Goal: Task Accomplishment & Management: Manage account settings

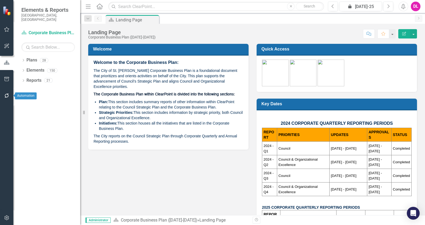
click at [7, 95] on icon "button" at bounding box center [7, 96] width 6 height 4
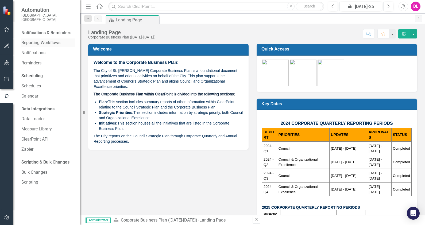
click at [39, 40] on link "Reporting Workflows" at bounding box center [47, 43] width 53 height 6
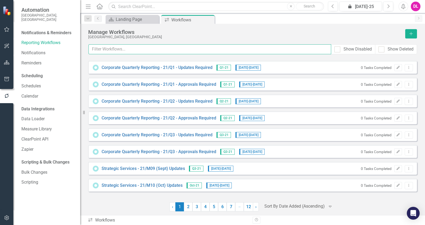
click at [114, 51] on input "text" at bounding box center [209, 49] width 243 height 10
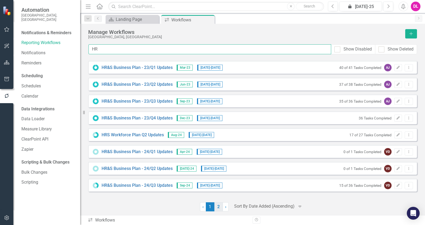
type input "HR"
click at [216, 206] on link "2" at bounding box center [218, 206] width 9 height 9
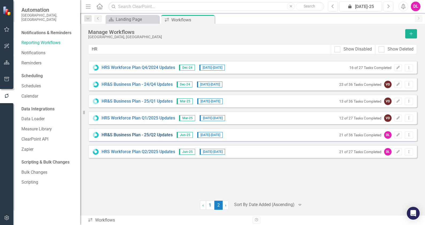
click at [139, 135] on link "HR&S Business Plan - 25/Q2 Updates" at bounding box center [137, 135] width 71 height 6
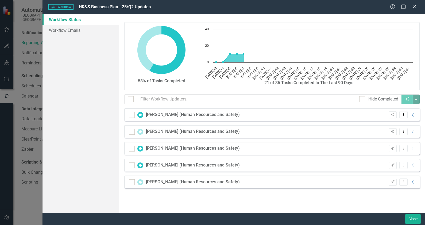
checkbox input "false"
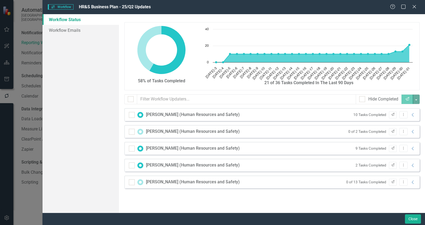
drag, startPoint x: 418, startPoint y: 9, endPoint x: 417, endPoint y: 12, distance: 3.3
click at [418, 9] on div "Help Maximize Close" at bounding box center [405, 7] width 30 height 6
click at [414, 5] on icon "Close" at bounding box center [414, 6] width 7 height 5
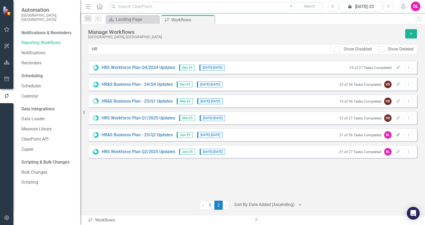
click at [398, 134] on icon "Edit" at bounding box center [398, 134] width 4 height 3
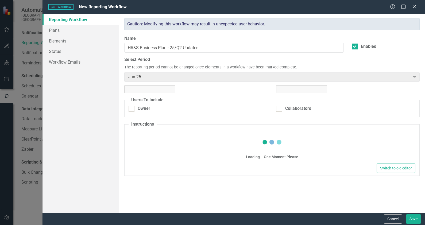
checkbox input "true"
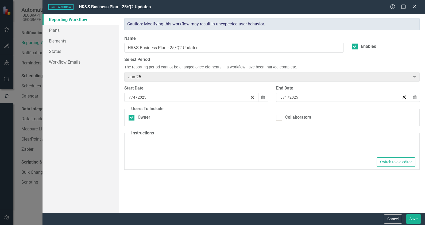
type textarea "<p>Hello,</p> <p>It is now time to report on initiative updates for the HR&amp;…"
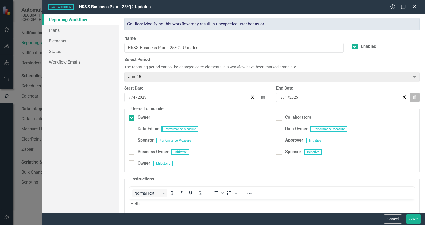
click at [414, 98] on button "Calendar" at bounding box center [415, 97] width 10 height 9
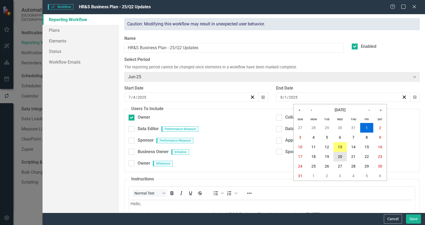
click at [341, 157] on abbr "20" at bounding box center [340, 156] width 4 height 4
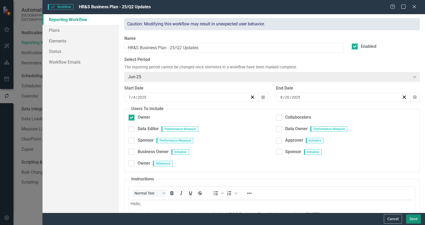
click at [416, 218] on button "Save" at bounding box center [413, 218] width 15 height 9
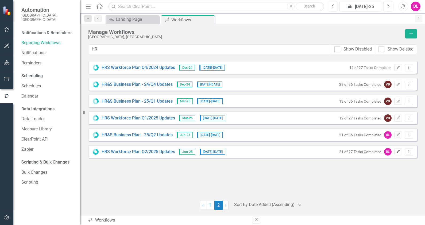
click at [400, 153] on button "Edit" at bounding box center [398, 151] width 8 height 7
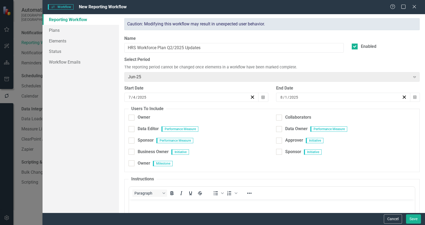
checkbox input "true"
click at [413, 96] on button "Calendar" at bounding box center [415, 97] width 10 height 9
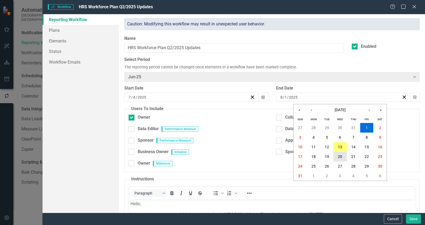
click at [342, 155] on button "20" at bounding box center [339, 157] width 13 height 10
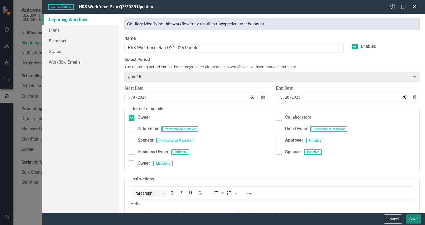
click at [413, 219] on button "Save" at bounding box center [413, 218] width 15 height 9
